Goal: Transaction & Acquisition: Purchase product/service

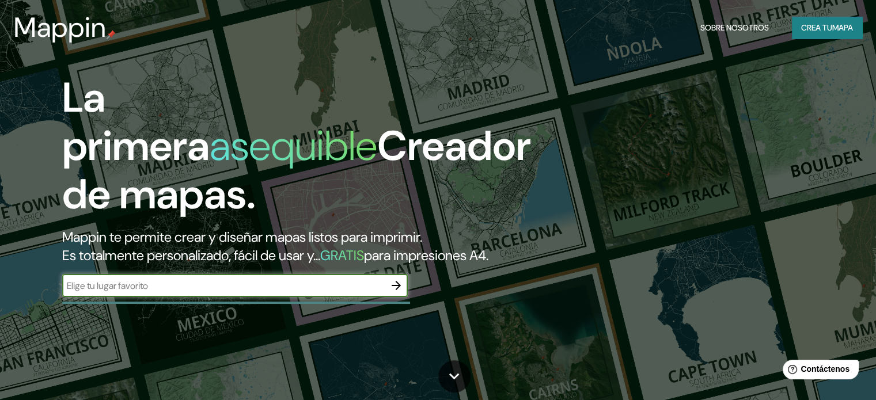
click at [822, 28] on font "Crea tu" at bounding box center [816, 27] width 31 height 10
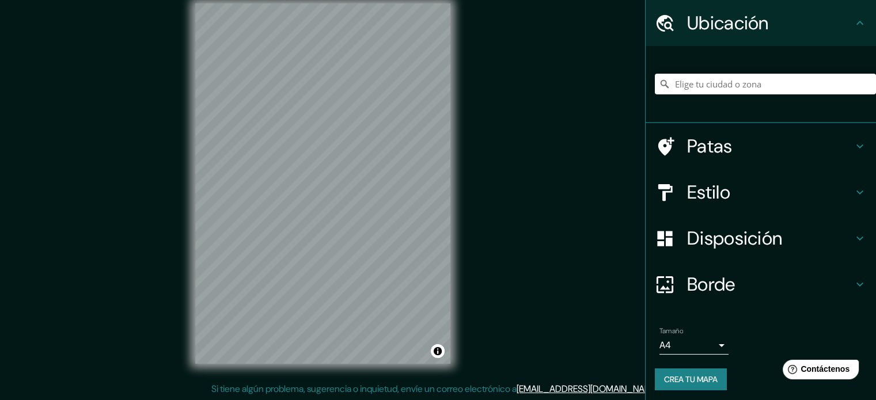
scroll to position [40, 0]
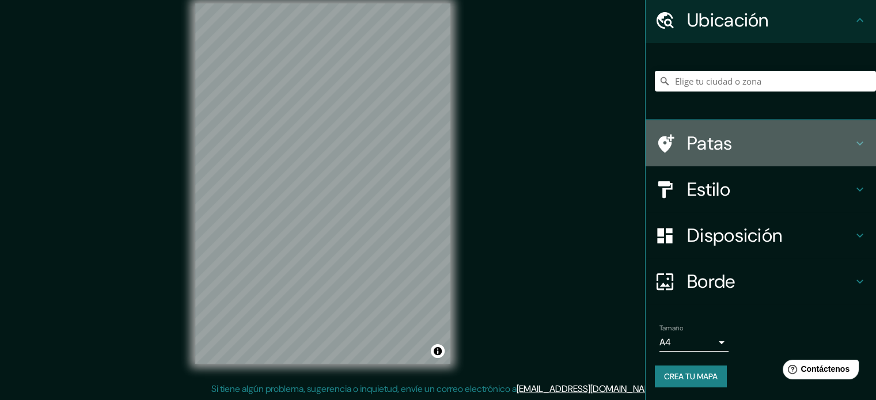
click at [853, 143] on icon at bounding box center [860, 143] width 14 height 14
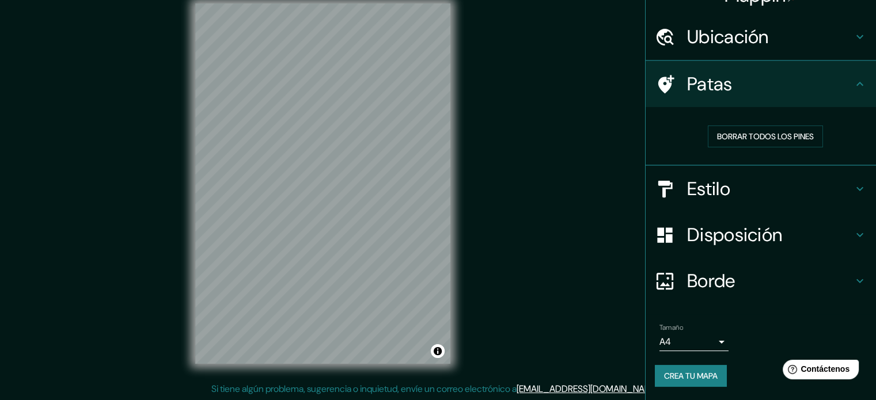
scroll to position [23, 0]
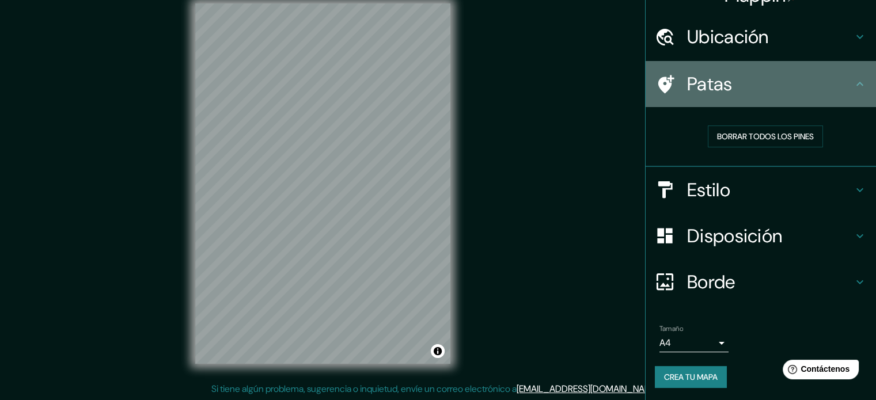
click at [853, 89] on icon at bounding box center [860, 84] width 14 height 14
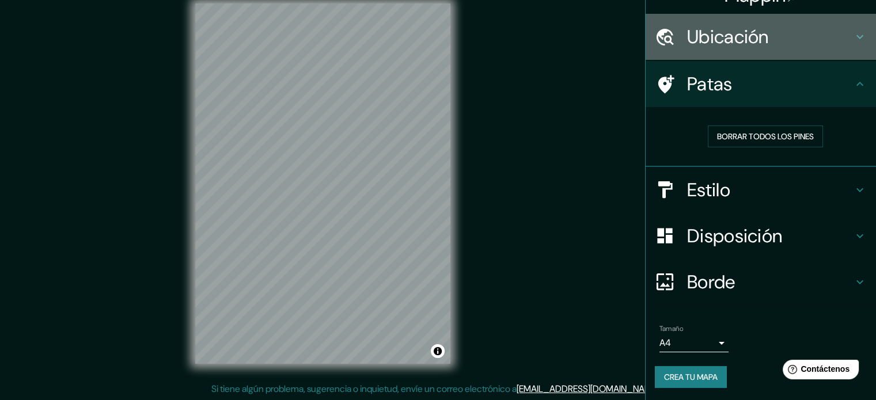
click at [853, 39] on icon at bounding box center [860, 37] width 14 height 14
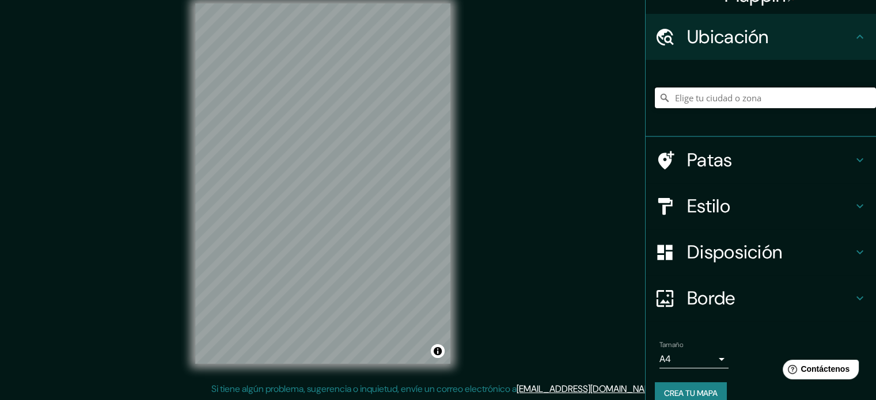
click at [769, 98] on input "Elige tu ciudad o zona" at bounding box center [765, 98] width 221 height 21
type input "[GEOGRAPHIC_DATA][PERSON_NAME], [GEOGRAPHIC_DATA]"
click at [862, 98] on icon "Claro" at bounding box center [866, 97] width 9 height 9
paste input "[PERSON_NAME][STREET_ADDRESS]"
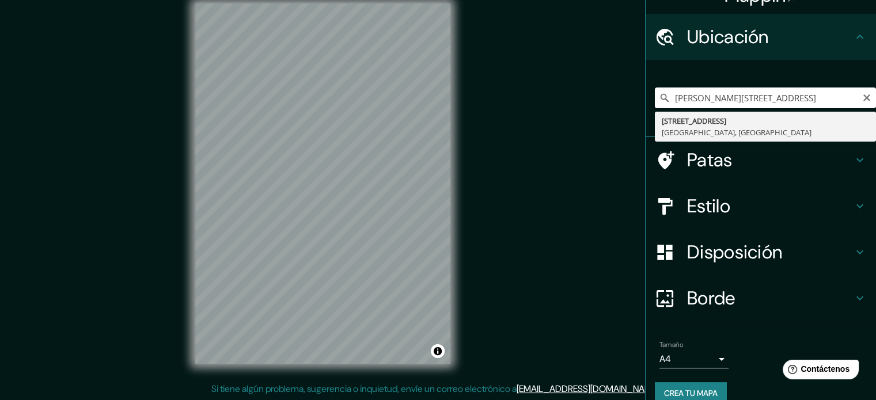
type input "[STREET_ADDRESS]"
click at [755, 123] on div "[STREET_ADDRESS]" at bounding box center [765, 98] width 221 height 58
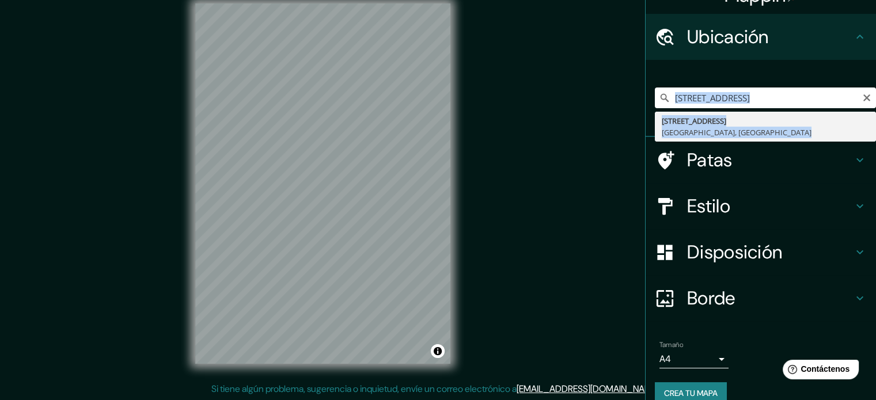
scroll to position [0, 0]
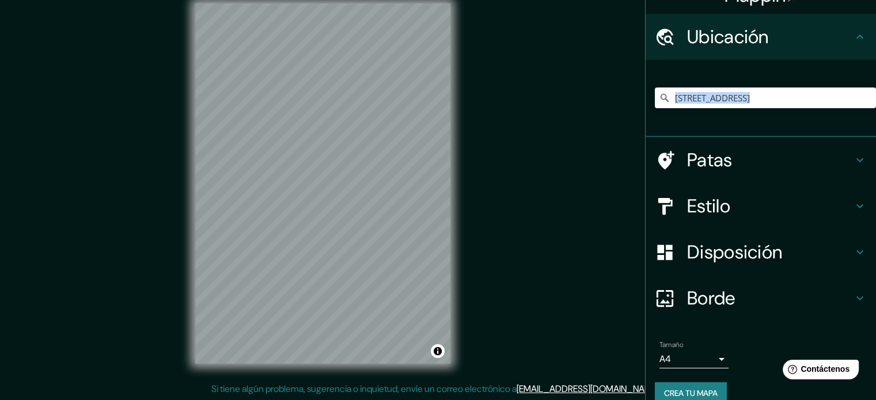
click at [856, 158] on icon at bounding box center [860, 160] width 14 height 14
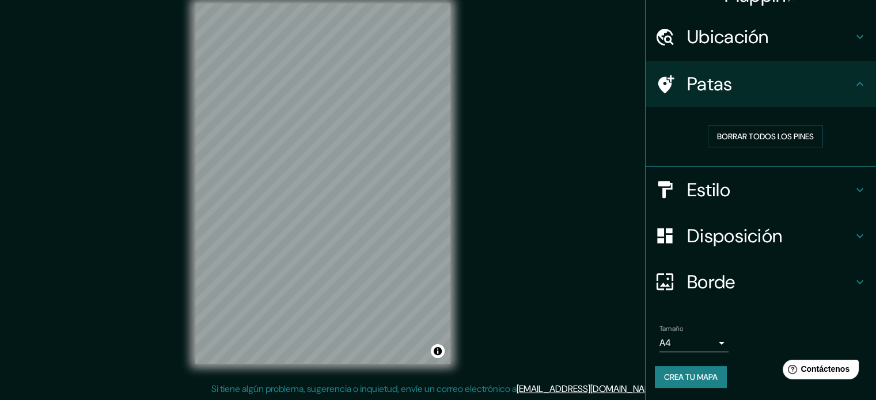
scroll to position [23, 0]
click at [796, 139] on font "Borrar todos los pines" at bounding box center [765, 136] width 97 height 10
click at [859, 185] on div "Estilo" at bounding box center [760, 190] width 230 height 46
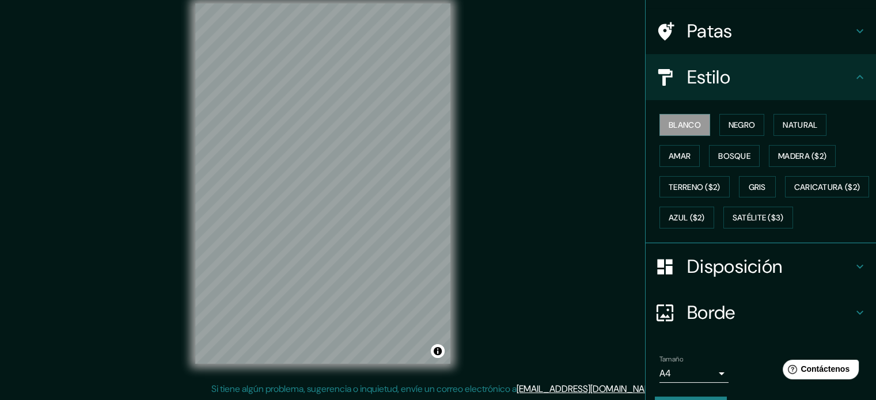
scroll to position [81, 0]
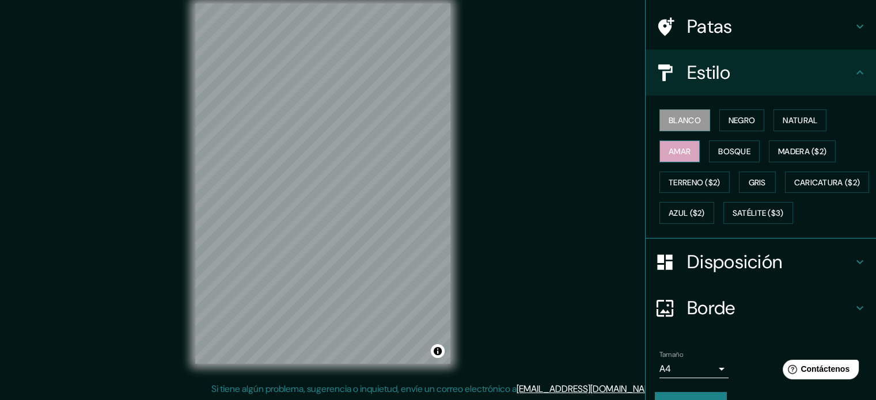
click at [681, 147] on font "Amar" at bounding box center [680, 151] width 22 height 10
click at [728, 149] on font "Bosque" at bounding box center [734, 151] width 32 height 10
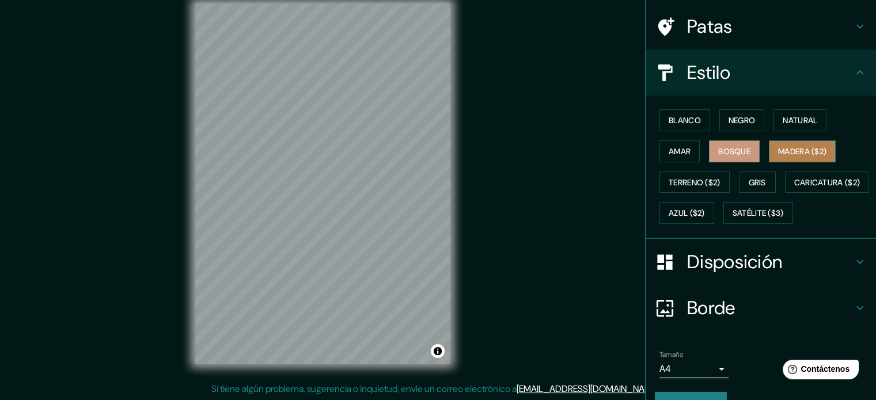
click at [786, 151] on font "Madera ($2)" at bounding box center [802, 151] width 48 height 10
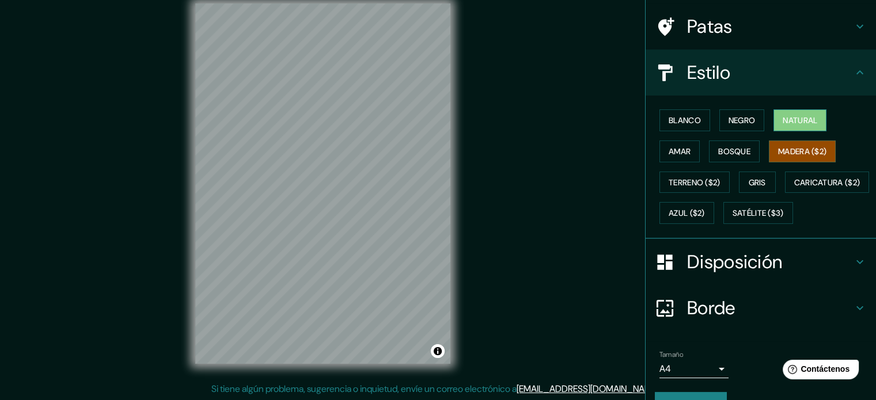
click at [785, 128] on button "Natural" at bounding box center [799, 120] width 53 height 22
click at [740, 124] on font "Negro" at bounding box center [741, 120] width 27 height 10
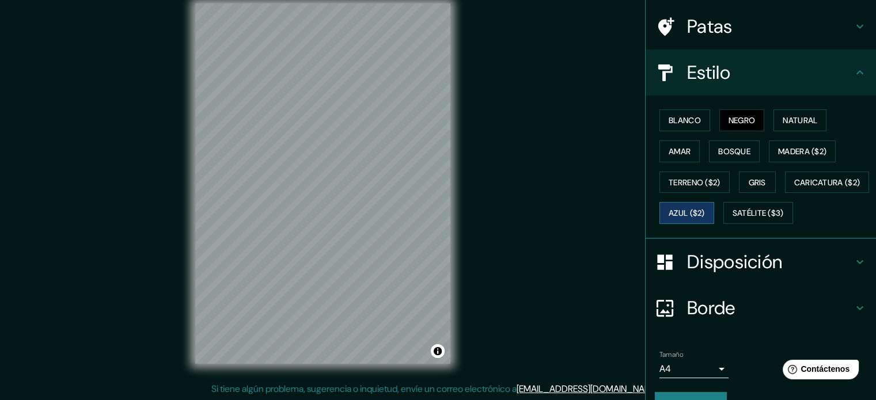
click at [705, 210] on font "Azul ($2)" at bounding box center [687, 213] width 36 height 10
click at [688, 153] on button "Amar" at bounding box center [679, 151] width 40 height 22
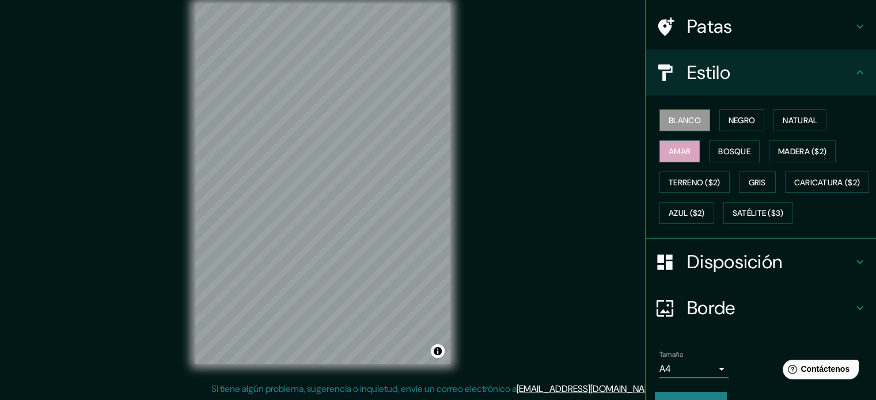
click at [694, 117] on button "Blanco" at bounding box center [684, 120] width 51 height 22
click at [728, 118] on font "Negro" at bounding box center [741, 120] width 27 height 10
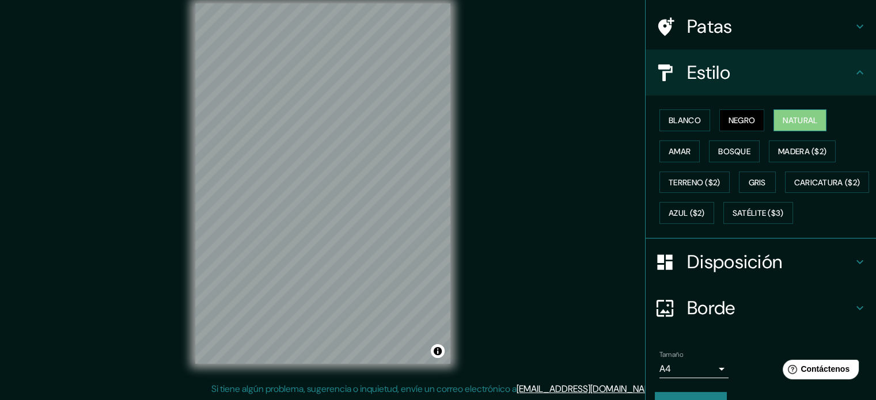
click at [784, 119] on font "Natural" at bounding box center [800, 120] width 35 height 10
click at [669, 149] on font "Amar" at bounding box center [680, 151] width 22 height 10
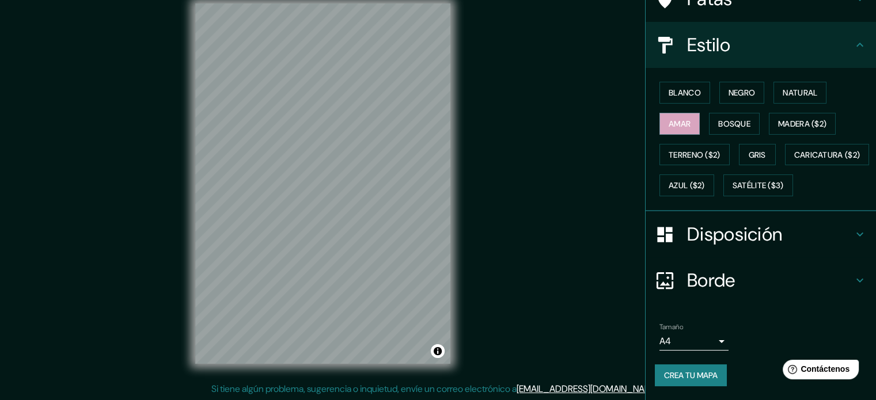
scroll to position [136, 0]
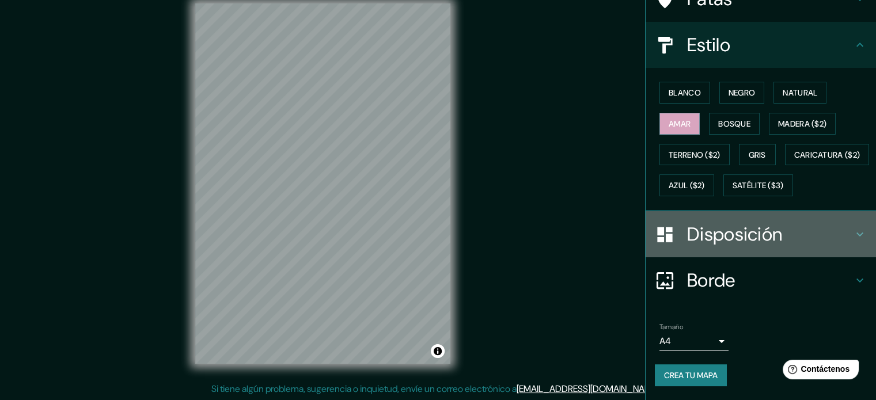
click at [853, 232] on icon at bounding box center [860, 234] width 14 height 14
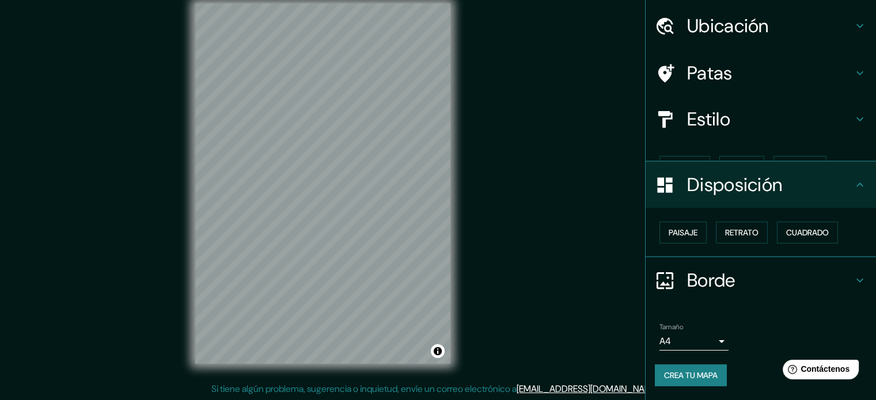
scroll to position [14, 0]
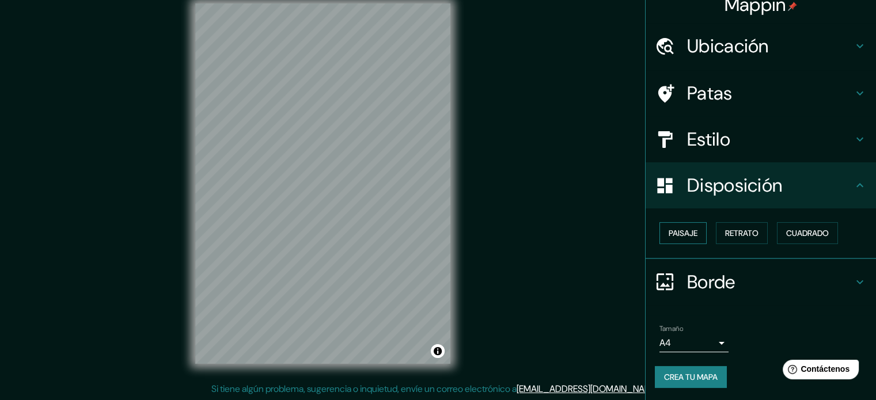
click at [681, 234] on font "Paisaje" at bounding box center [683, 233] width 29 height 10
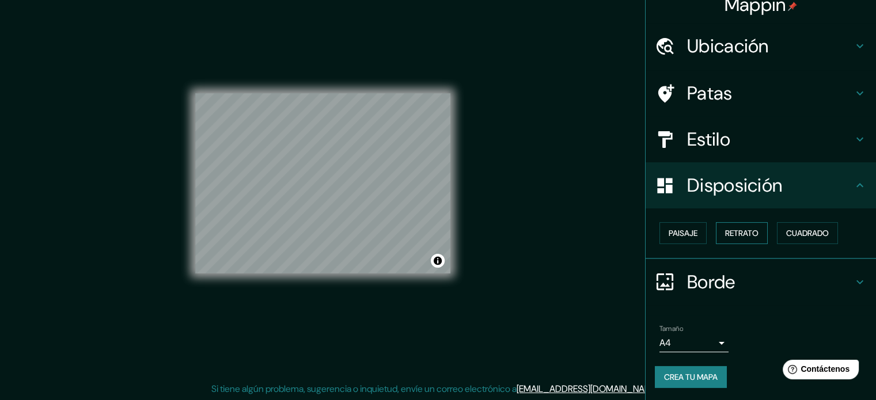
click at [737, 233] on font "Retrato" at bounding box center [741, 233] width 33 height 10
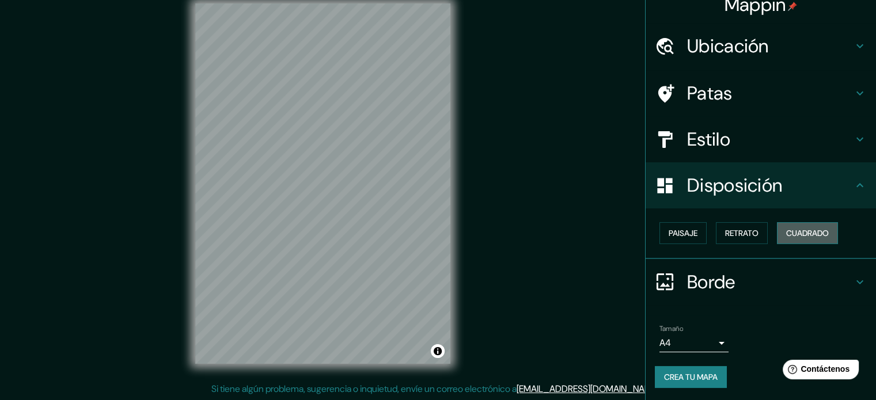
click at [797, 232] on font "Cuadrado" at bounding box center [807, 233] width 43 height 10
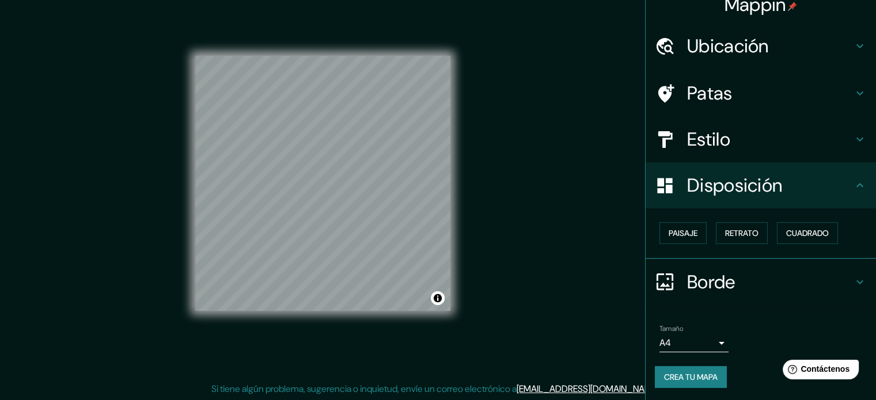
click at [853, 275] on icon at bounding box center [860, 282] width 14 height 14
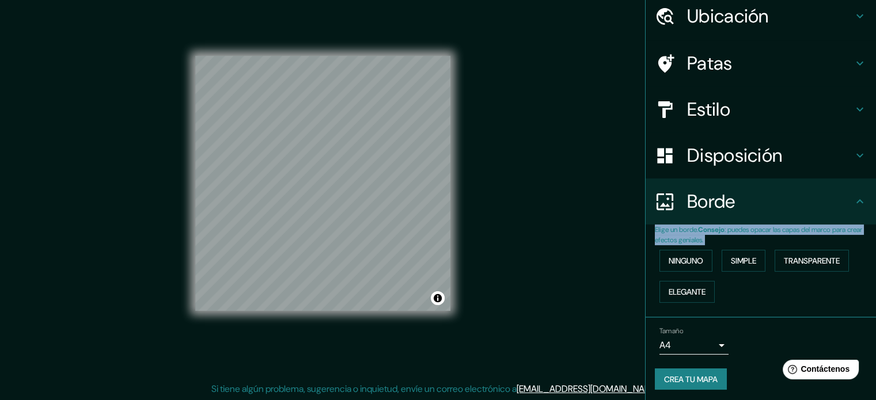
scroll to position [46, 0]
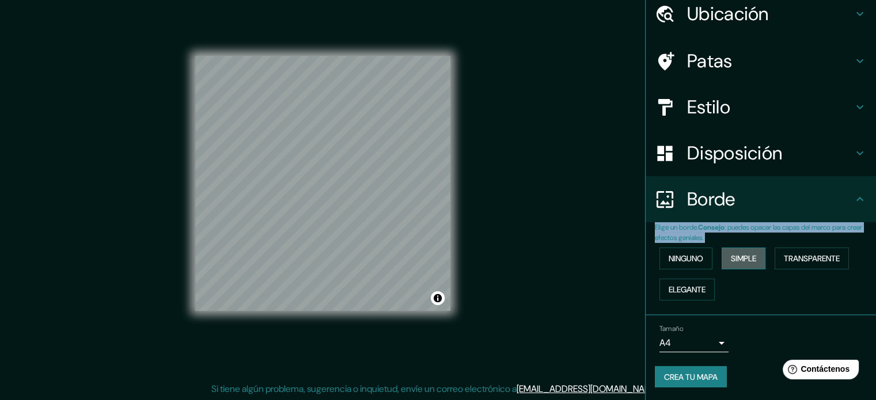
click at [731, 263] on font "Simple" at bounding box center [743, 258] width 25 height 10
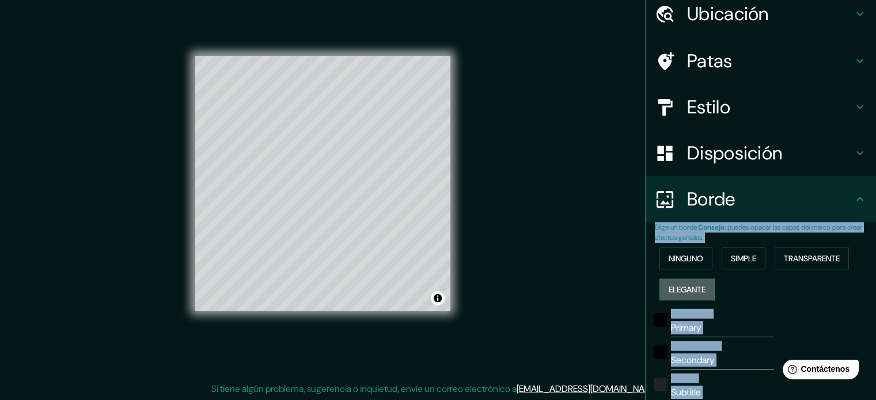
click at [677, 290] on font "Elegante" at bounding box center [687, 289] width 37 height 10
click at [808, 263] on font "Transparente" at bounding box center [812, 258] width 56 height 10
click at [670, 260] on font "Ninguno" at bounding box center [686, 258] width 35 height 10
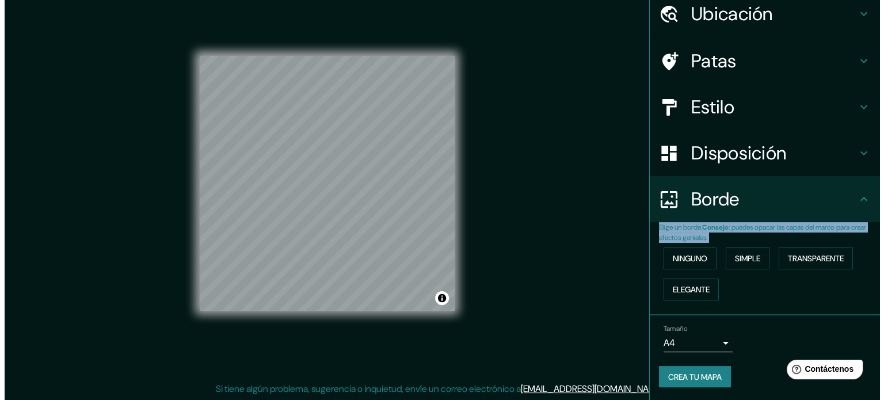
click at [712, 342] on body "Mappin Ubicación [STREET_ADDRESS] Patas Estilo Disposición Borde Elige un borde…" at bounding box center [438, 185] width 876 height 400
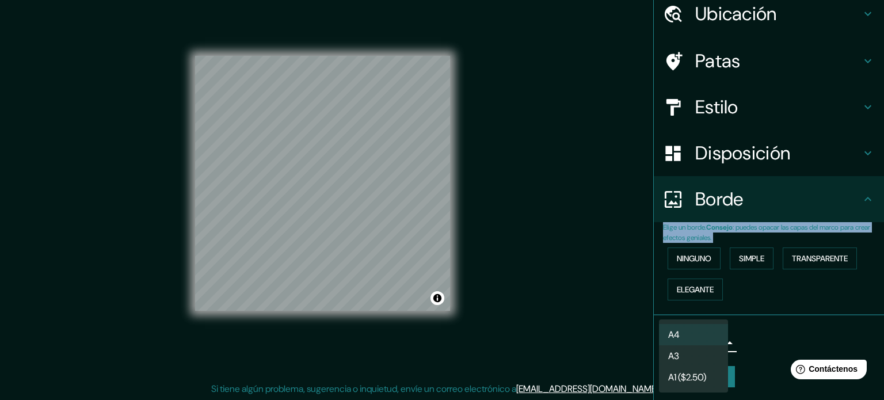
click at [709, 328] on li "A4" at bounding box center [693, 334] width 69 height 21
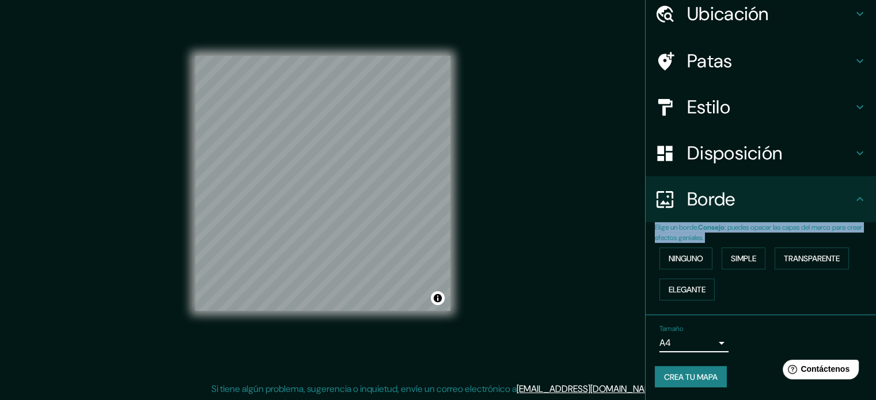
click at [705, 375] on font "Crea tu mapa" at bounding box center [691, 377] width 54 height 10
click at [693, 377] on font "Crea tu mapa" at bounding box center [691, 377] width 54 height 10
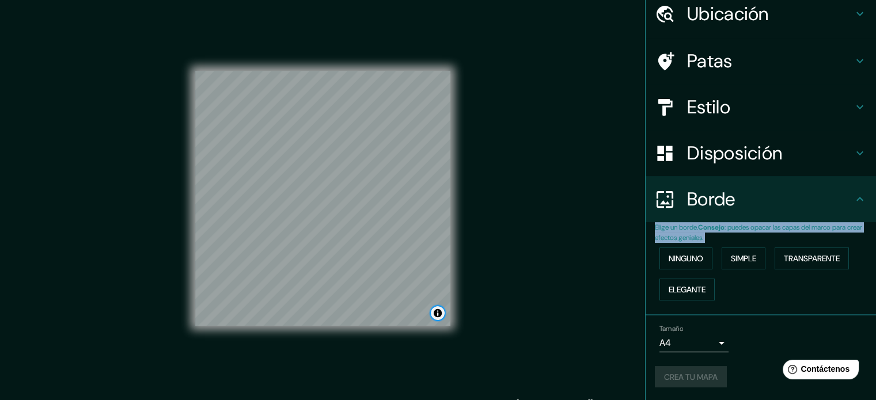
click at [438, 317] on button "Activar o desactivar atribución" at bounding box center [438, 313] width 14 height 14
click at [743, 231] on font ": puedes opacar las capas del marco para crear efectos geniales." at bounding box center [758, 233] width 207 height 20
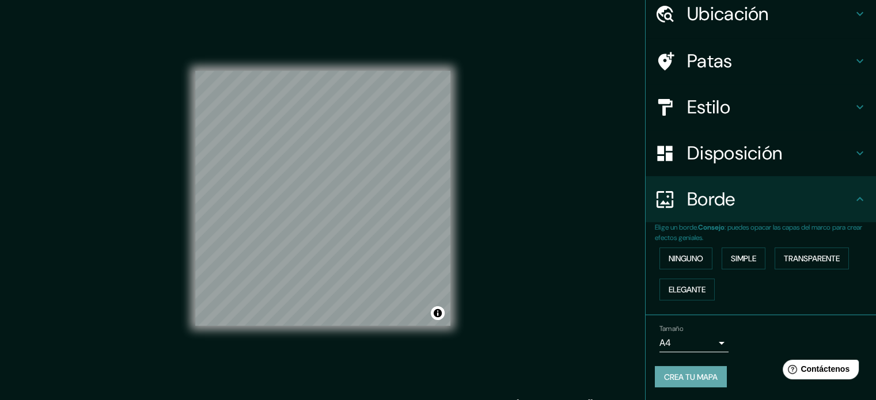
click at [690, 373] on font "Crea tu mapa" at bounding box center [691, 377] width 54 height 10
click at [708, 345] on body "Mappin Ubicación [STREET_ADDRESS] Patas Estilo Disposición Borde Elige un borde…" at bounding box center [438, 200] width 876 height 400
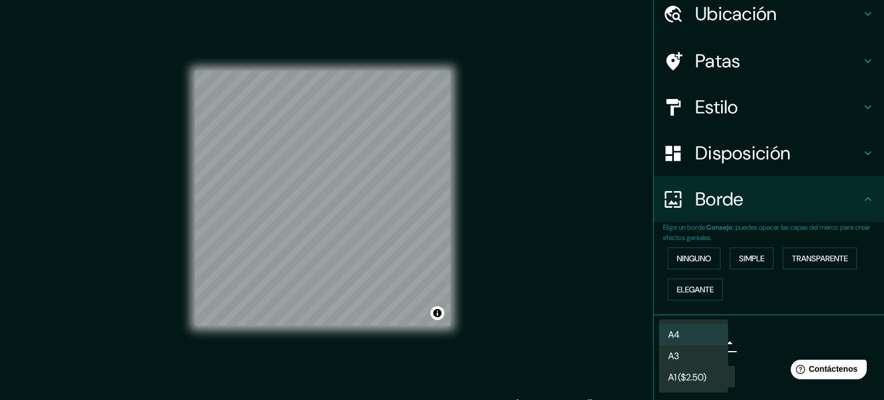
click at [704, 341] on li "A4" at bounding box center [693, 334] width 69 height 21
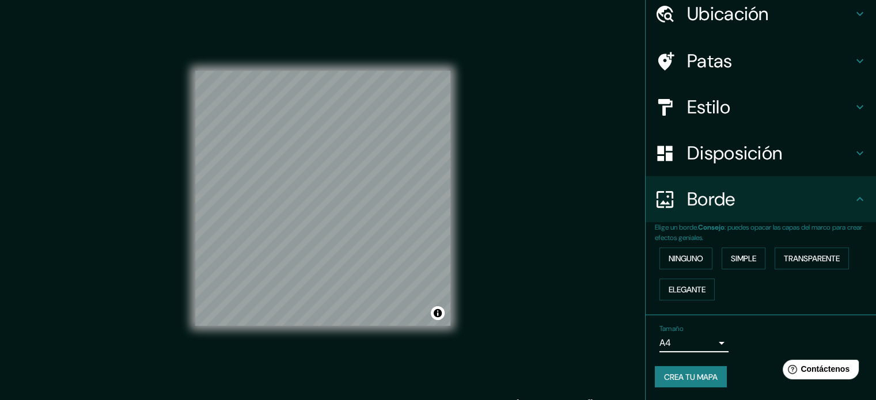
click at [694, 379] on font "Crea tu mapa" at bounding box center [691, 377] width 54 height 10
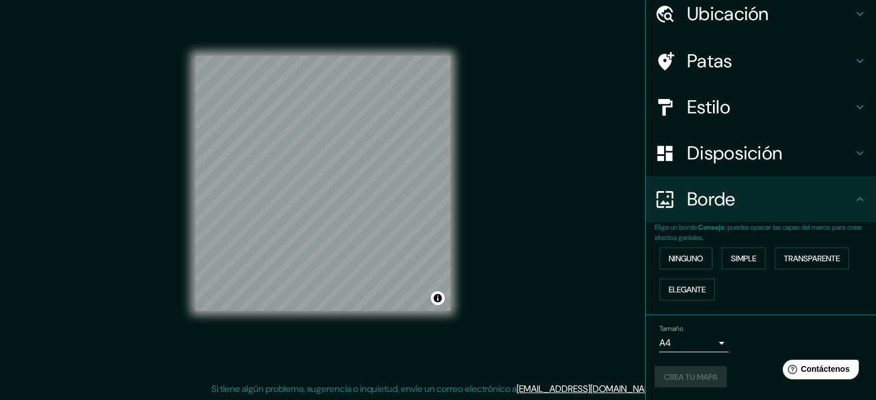
scroll to position [15, 0]
click at [866, 272] on div "Ninguno Simple Transparente Elegante" at bounding box center [765, 274] width 221 height 62
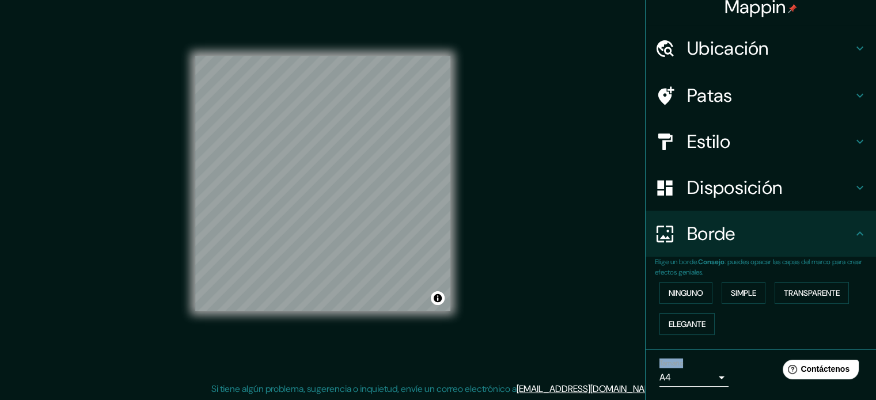
scroll to position [0, 0]
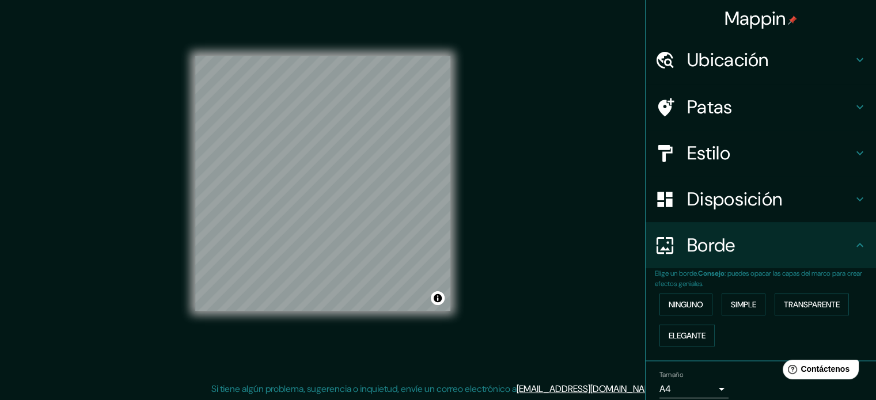
click at [533, 216] on div "Mappin Ubicación [STREET_ADDRESS] Patas Estilo Disposición Borde Elige un borde…" at bounding box center [438, 193] width 876 height 416
click at [853, 148] on icon at bounding box center [860, 153] width 14 height 14
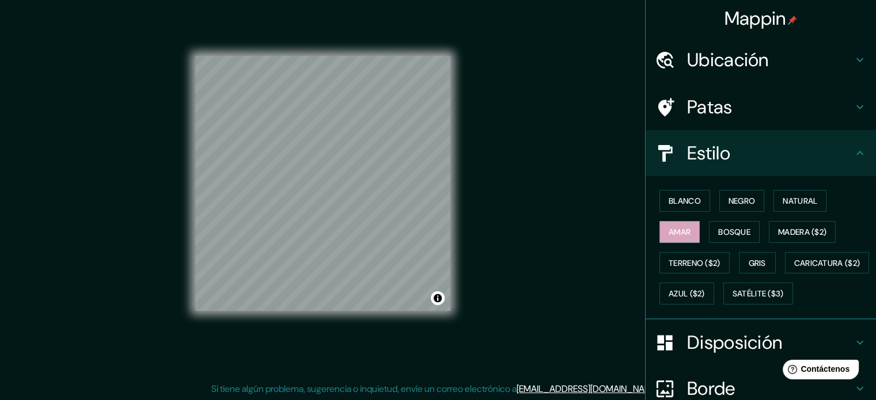
click at [848, 160] on div "Estilo" at bounding box center [760, 153] width 230 height 46
click at [853, 107] on icon at bounding box center [860, 107] width 14 height 14
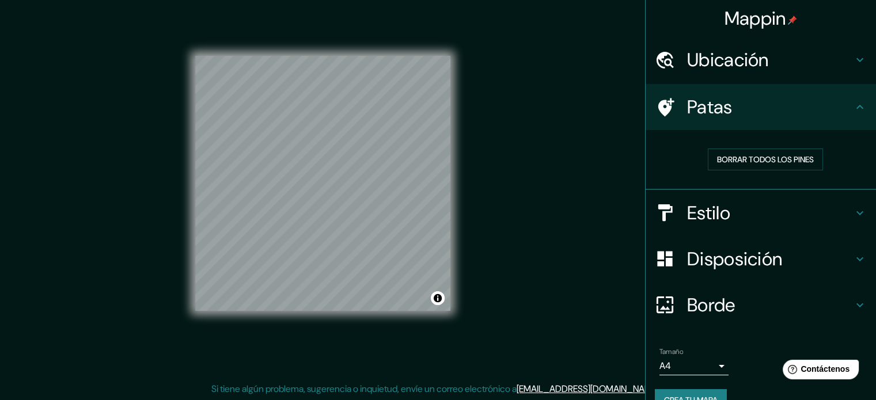
click at [804, 210] on h4 "Estilo" at bounding box center [770, 213] width 166 height 23
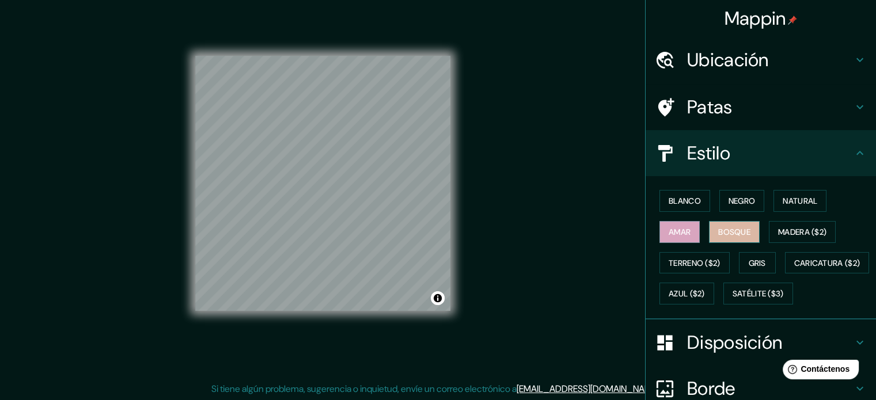
click at [718, 231] on font "Bosque" at bounding box center [734, 232] width 32 height 10
click at [731, 200] on font "Negro" at bounding box center [741, 201] width 27 height 10
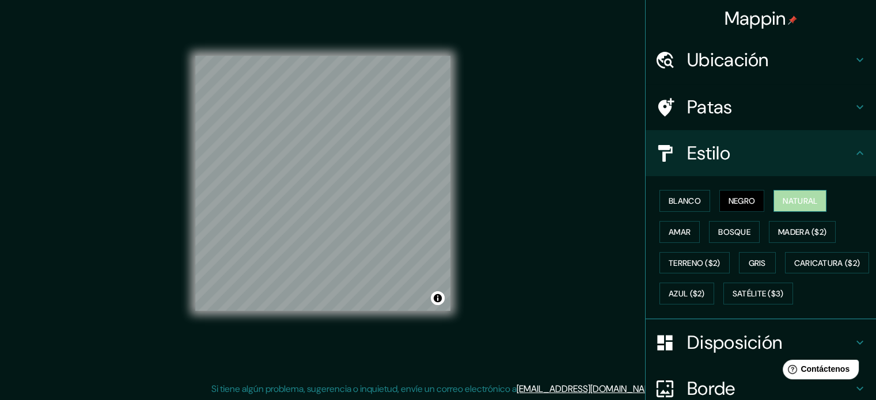
click at [788, 198] on font "Natural" at bounding box center [800, 201] width 35 height 10
click at [675, 209] on button "Blanco" at bounding box center [684, 201] width 51 height 22
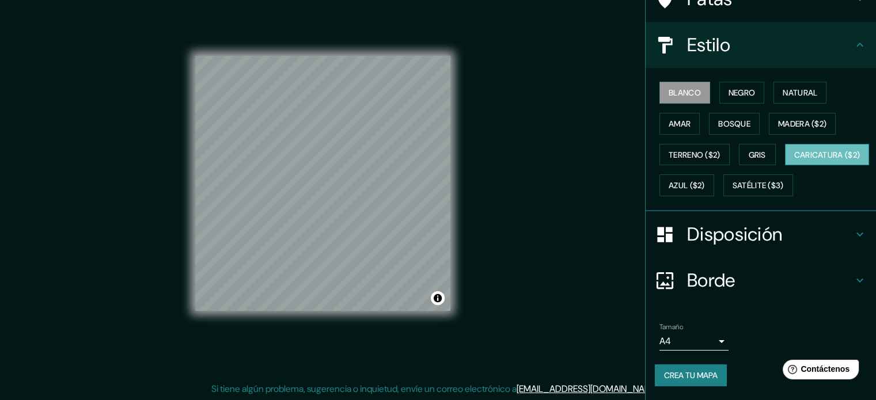
scroll to position [136, 0]
click at [853, 233] on icon at bounding box center [860, 234] width 14 height 14
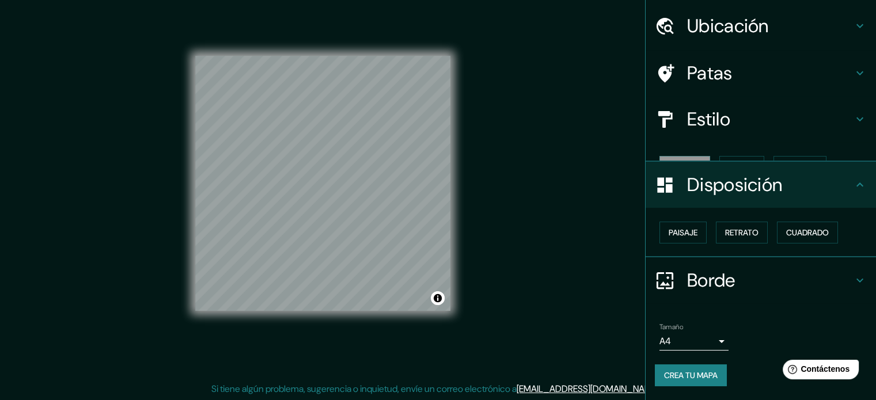
scroll to position [14, 0]
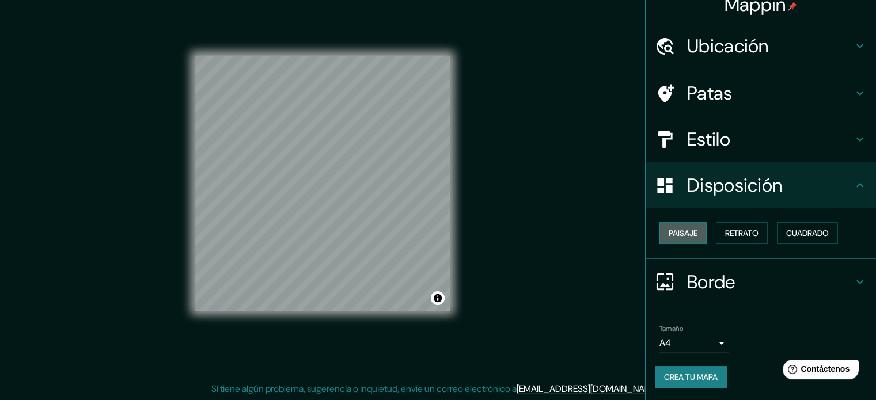
click at [688, 237] on font "Paisaje" at bounding box center [683, 233] width 29 height 10
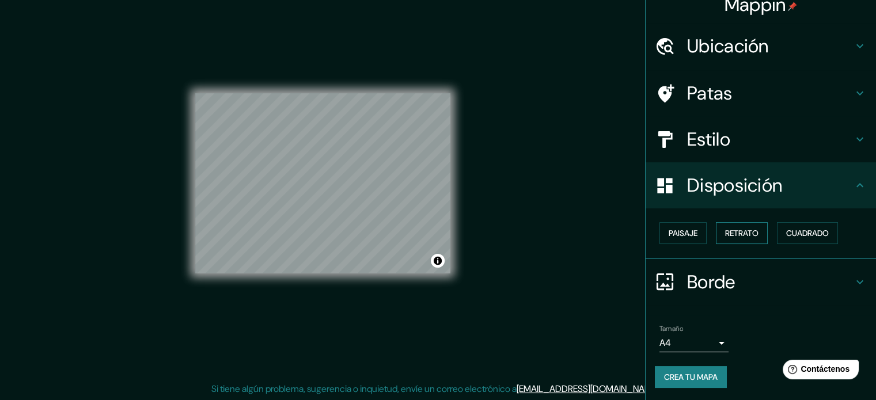
click at [735, 228] on font "Retrato" at bounding box center [741, 233] width 33 height 10
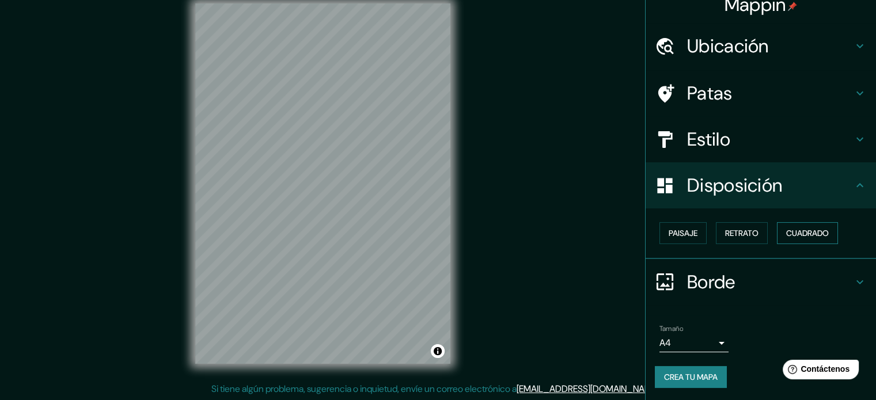
click at [788, 232] on font "Cuadrado" at bounding box center [807, 233] width 43 height 10
